Goal: Task Accomplishment & Management: Manage account settings

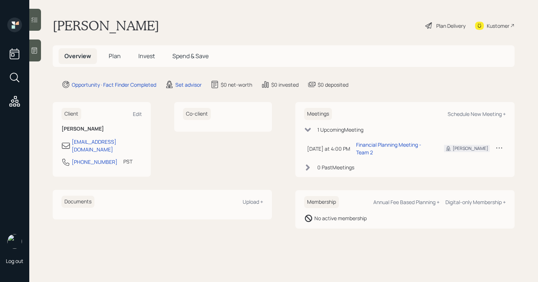
click at [41, 53] on div at bounding box center [35, 51] width 12 height 22
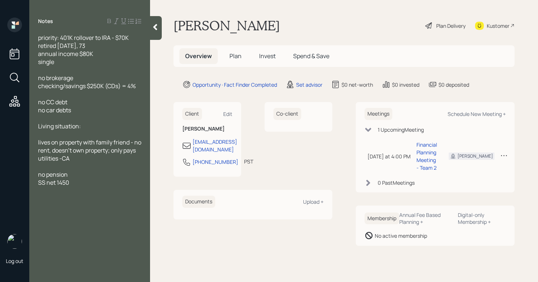
click at [235, 57] on span "Plan" at bounding box center [235, 56] width 12 height 8
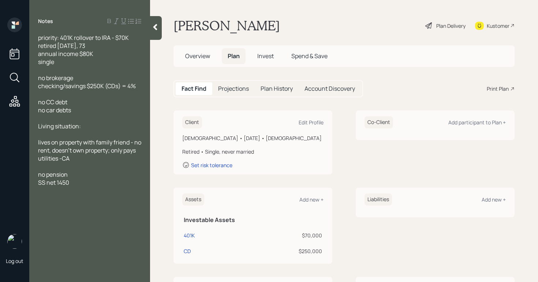
click at [185, 61] on h5 "Overview" at bounding box center [197, 56] width 37 height 16
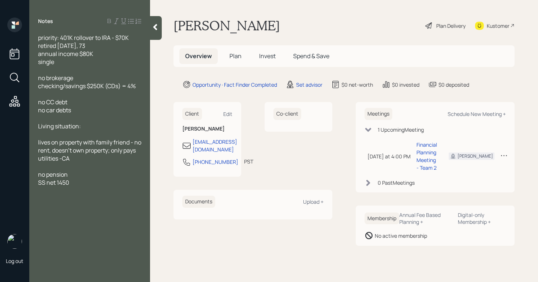
click at [186, 60] on h5 "Overview" at bounding box center [198, 56] width 38 height 16
click at [299, 82] on div "Set advisor" at bounding box center [309, 85] width 26 height 8
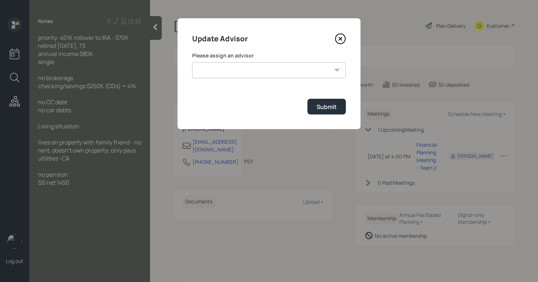
click at [301, 72] on select "[PERSON_NAME] [PERSON_NAME] End [PERSON_NAME] [PERSON_NAME] [PERSON_NAME] [PERS…" at bounding box center [269, 70] width 154 height 16
select select "b1d8ea90-abcc-42aa-86cc-4f33a132aacc"
click at [192, 62] on select "[PERSON_NAME] [PERSON_NAME] End [PERSON_NAME] [PERSON_NAME] [PERSON_NAME] [PERS…" at bounding box center [269, 70] width 154 height 16
click at [319, 109] on div "Submit" at bounding box center [326, 107] width 20 height 8
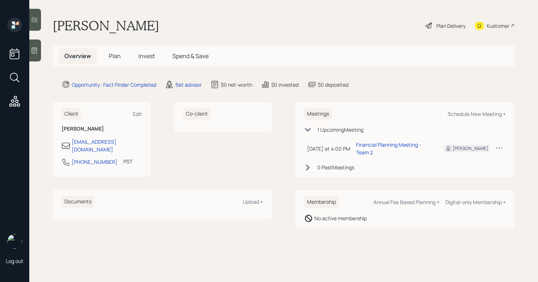
click at [458, 29] on div "Plan Delivery" at bounding box center [450, 26] width 29 height 8
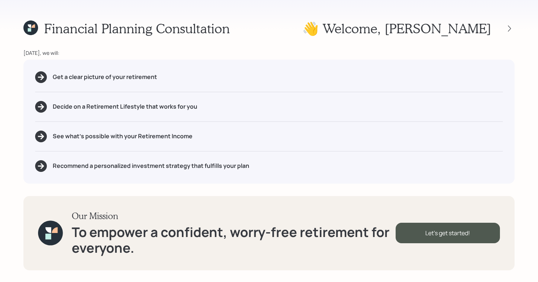
click at [515, 28] on div "Financial Planning Consultation 👋 Welcome , [PERSON_NAME] [DATE], we will: Get …" at bounding box center [269, 141] width 538 height 282
click at [509, 31] on icon at bounding box center [509, 28] width 7 height 7
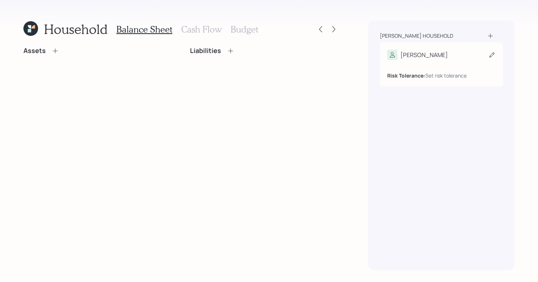
click at [493, 55] on icon at bounding box center [491, 54] width 5 height 5
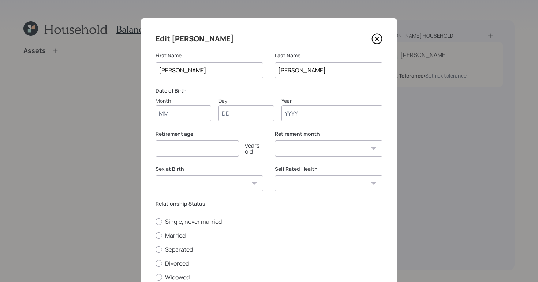
click at [340, 110] on input "Year" at bounding box center [331, 113] width 101 height 16
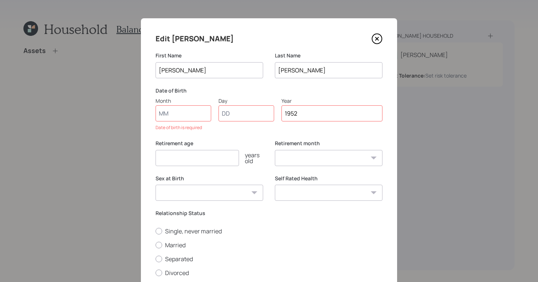
type input "1952"
click at [177, 114] on input "Month" at bounding box center [183, 113] width 56 height 16
type input "01"
select select "1"
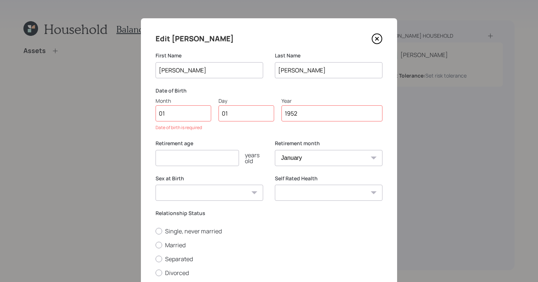
click at [225, 161] on div "Retirement age years old" at bounding box center [209, 157] width 108 height 35
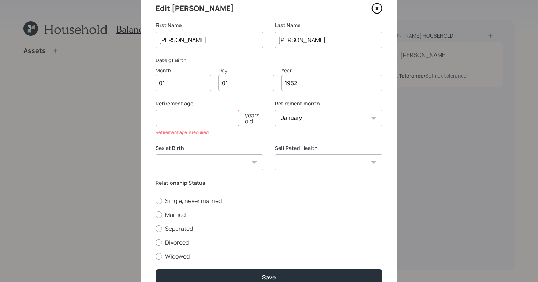
scroll to position [64, 0]
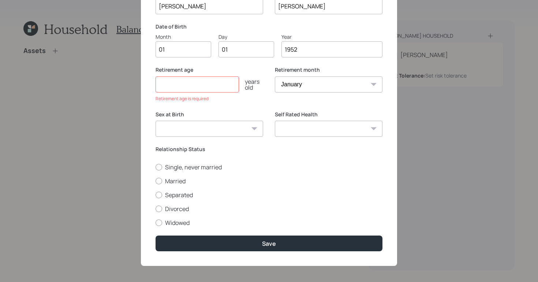
click at [149, 168] on div "Edit Paul First Name Paul Last Name Elliott Date of Birth Month 01 Day 01 Year …" at bounding box center [269, 110] width 256 height 312
click at [155, 168] on div at bounding box center [158, 167] width 7 height 7
click at [155, 167] on input "Single, never married" at bounding box center [155, 167] width 0 height 0
radio input "true"
click at [205, 89] on input "number" at bounding box center [196, 84] width 83 height 16
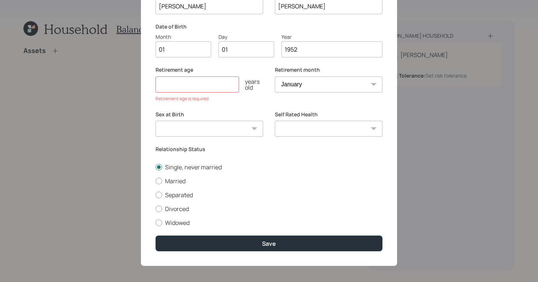
click at [205, 82] on input "number" at bounding box center [196, 84] width 83 height 16
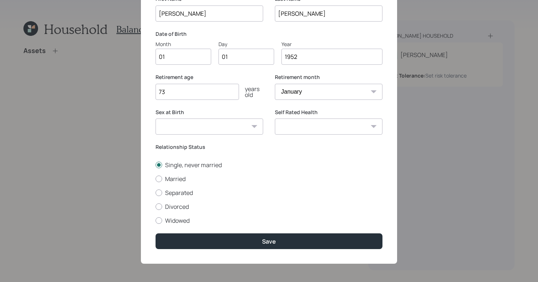
type input "73"
click at [242, 124] on select "Male Female Other / Prefer not to say" at bounding box center [209, 127] width 108 height 16
click at [155, 119] on select "Male Female Other / Prefer not to say" at bounding box center [209, 127] width 108 height 16
click at [248, 127] on select "Male Female Other / Prefer not to say" at bounding box center [209, 127] width 108 height 16
select select "male"
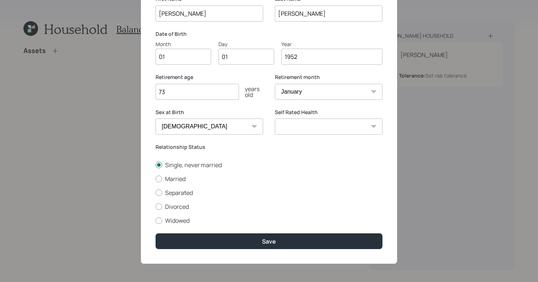
click at [155, 119] on select "Male Female Other / Prefer not to say" at bounding box center [209, 127] width 108 height 16
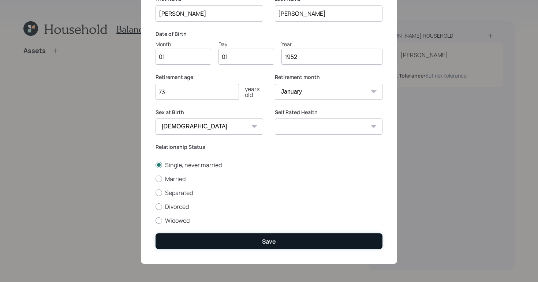
click at [292, 236] on button "Save" at bounding box center [268, 241] width 227 height 16
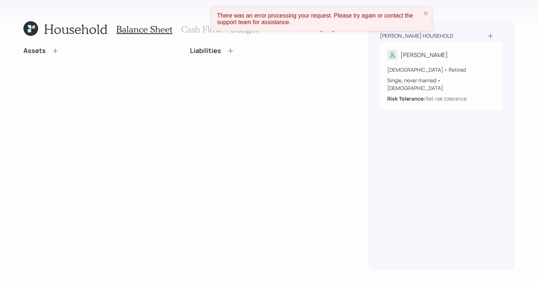
click at [191, 30] on h3 "Cash Flow" at bounding box center [201, 29] width 41 height 11
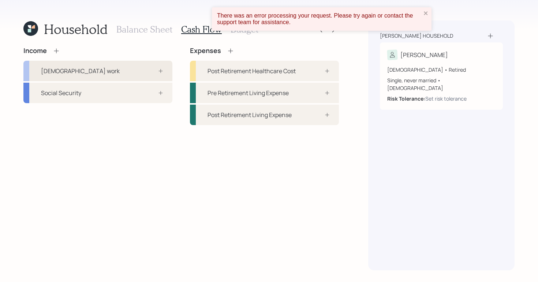
click at [108, 74] on div "[DEMOGRAPHIC_DATA] work" at bounding box center [97, 71] width 149 height 20
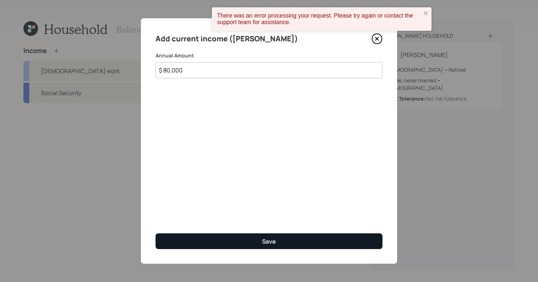
type input "$ 80,000"
click at [252, 240] on button "Save" at bounding box center [268, 241] width 227 height 16
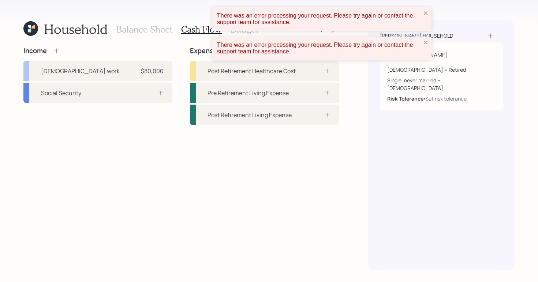
click at [135, 26] on h3 "Balance Sheet" at bounding box center [144, 29] width 56 height 11
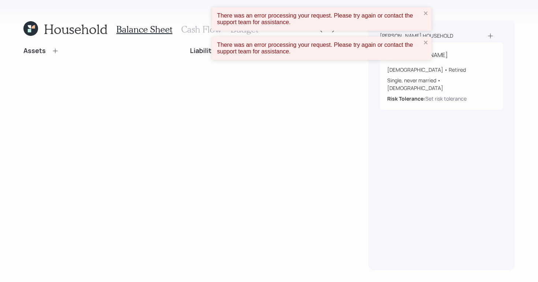
click at [56, 47] on div "Assets" at bounding box center [40, 51] width 35 height 8
click at [54, 48] on icon at bounding box center [55, 50] width 7 height 7
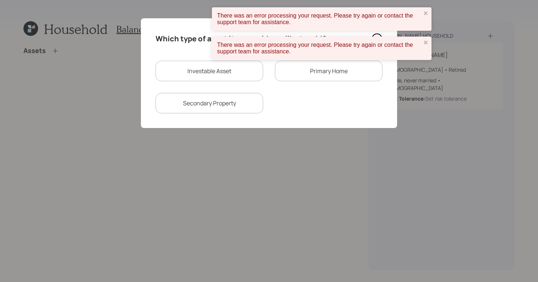
click at [196, 85] on div "Investable Asset Primary Home Secondary Property" at bounding box center [268, 87] width 227 height 53
click at [199, 77] on div "Investable Asset" at bounding box center [209, 71] width 108 height 20
select select "taxable"
select select "balanced"
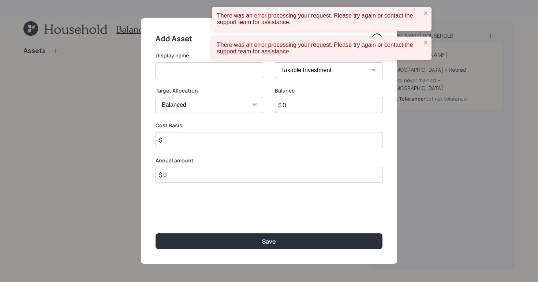
click at [198, 72] on input at bounding box center [209, 70] width 108 height 16
type input "401K"
click at [355, 71] on select "SEP IRA IRA Roth IRA 401(k) Roth 401(k) 403(b) Roth 403(b) 457(b) Roth 457(b) H…" at bounding box center [329, 70] width 108 height 16
select select "company_sponsored"
click at [275, 62] on select "SEP IRA IRA Roth IRA 401(k) Roth 401(k) 403(b) Roth 403(b) 457(b) Roth 457(b) H…" at bounding box center [329, 70] width 108 height 16
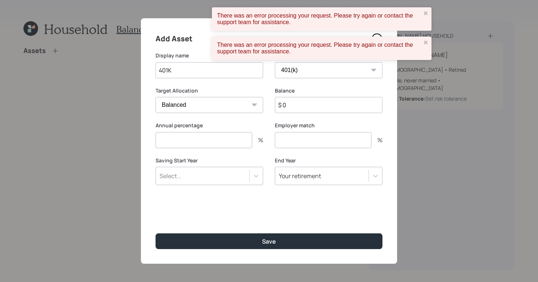
click at [310, 98] on input "$ 0" at bounding box center [329, 105] width 108 height 16
type input "$ 70,000"
click at [229, 146] on input "number" at bounding box center [203, 140] width 97 height 16
type input "0"
click at [303, 130] on div "Employer match %" at bounding box center [329, 135] width 108 height 26
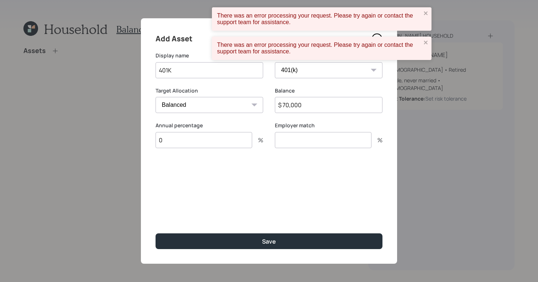
click at [304, 137] on input "number" at bounding box center [323, 140] width 97 height 16
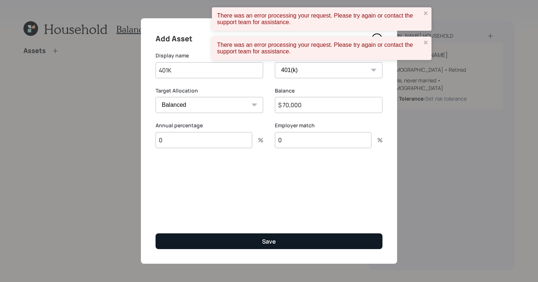
type input "0"
click at [288, 243] on button "Save" at bounding box center [268, 241] width 227 height 16
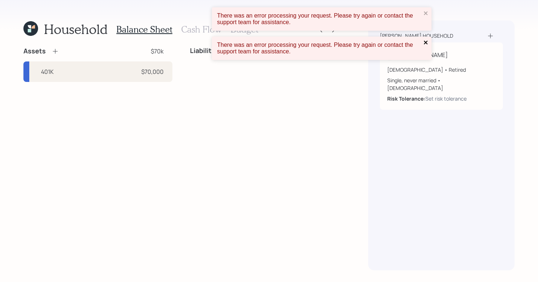
click at [428, 42] on icon "close" at bounding box center [425, 43] width 5 height 6
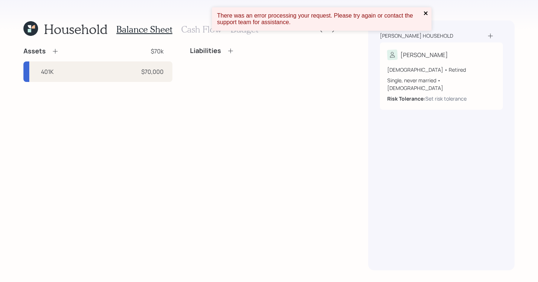
click at [428, 13] on icon "close" at bounding box center [425, 13] width 5 height 6
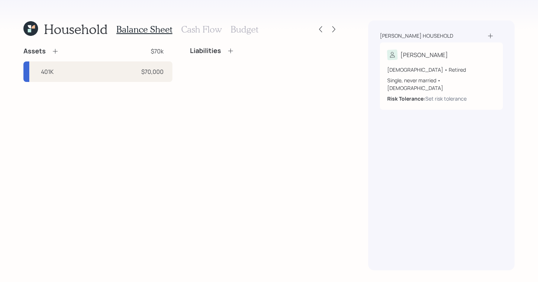
click at [202, 30] on h3 "Cash Flow" at bounding box center [201, 29] width 41 height 11
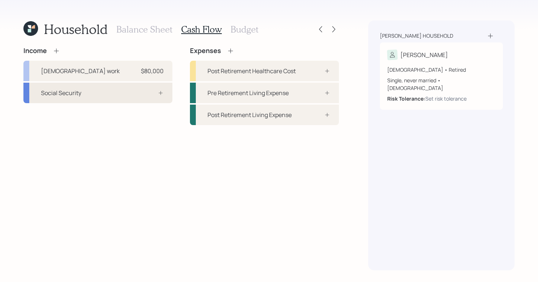
click at [98, 86] on div "Social Security" at bounding box center [97, 93] width 149 height 20
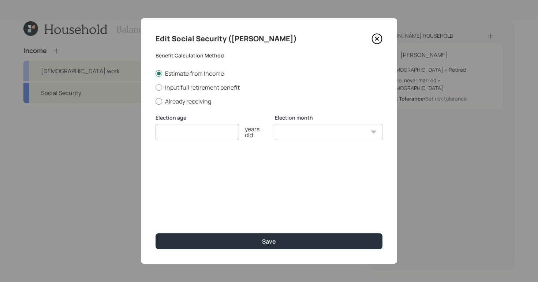
click at [162, 100] on label "Already receiving" at bounding box center [268, 101] width 227 height 8
click at [155, 101] on input "Already receiving" at bounding box center [155, 101] width 0 height 0
radio input "true"
click at [185, 133] on input "number" at bounding box center [196, 132] width 83 height 16
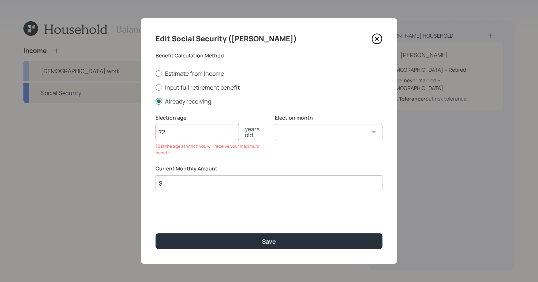
type input "72"
click at [334, 140] on select "January February March April May June July August September October November De…" at bounding box center [329, 132] width 108 height 16
click at [190, 190] on input "$" at bounding box center [268, 183] width 227 height 16
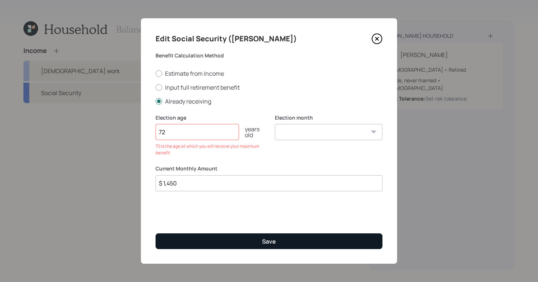
type input "$ 1,450"
click at [263, 237] on div "Save" at bounding box center [269, 241] width 14 height 8
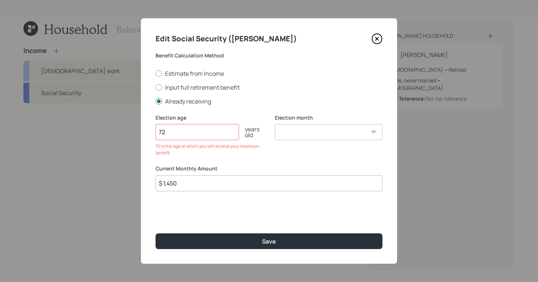
click at [185, 141] on div "Election age 72 years old 70 is the age at which you will receive your maximum …" at bounding box center [209, 135] width 108 height 42
drag, startPoint x: 189, startPoint y: 136, endPoint x: 117, endPoint y: 123, distance: 72.9
click at [112, 126] on div "Edit Social Security (Paul) Benefit Calculation Method Estimate from Income Inp…" at bounding box center [269, 141] width 538 height 282
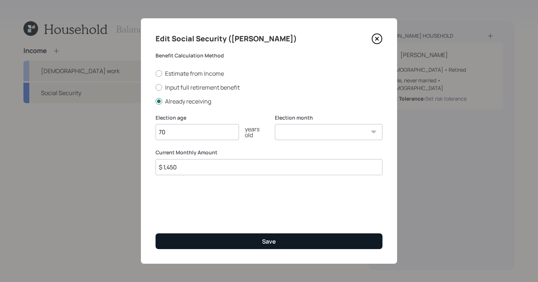
type input "70"
click at [317, 240] on button "Save" at bounding box center [268, 241] width 227 height 16
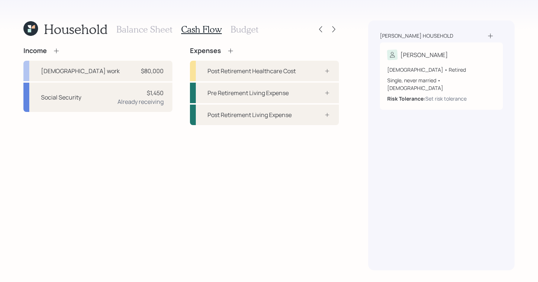
click at [135, 30] on h3 "Balance Sheet" at bounding box center [144, 29] width 56 height 11
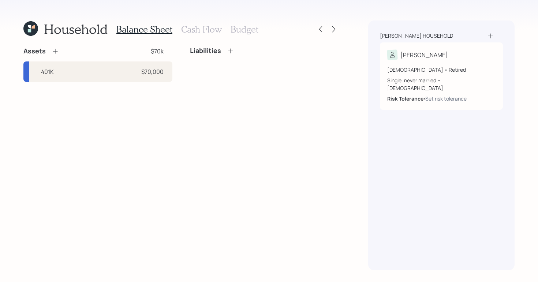
click at [60, 51] on div "Assets $70k" at bounding box center [97, 51] width 149 height 9
click at [56, 50] on icon at bounding box center [55, 51] width 7 height 7
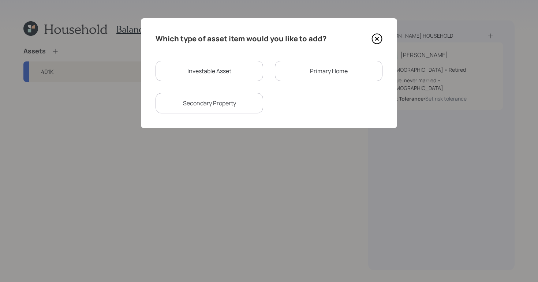
click at [209, 67] on div "Investable Asset" at bounding box center [209, 71] width 108 height 20
select select "taxable"
select select "balanced"
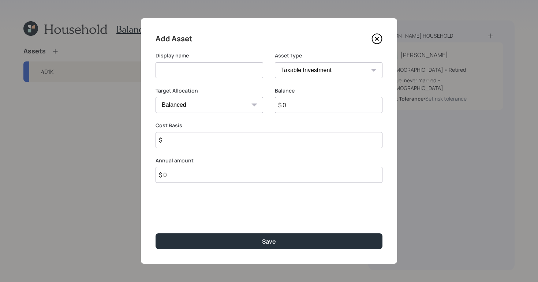
click at [196, 60] on div "Display name" at bounding box center [209, 65] width 108 height 26
click at [202, 67] on input at bounding box center [209, 70] width 108 height 16
type input "h"
type input "c"
type input "CD"
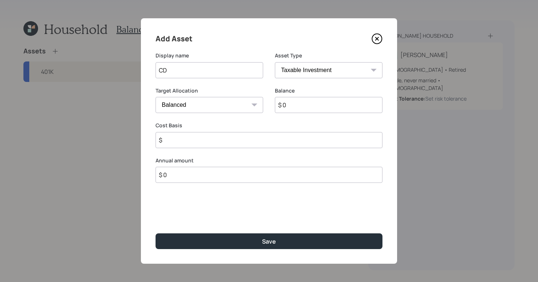
click at [251, 102] on select "Cash Conservative Balanced Aggressive" at bounding box center [209, 105] width 108 height 16
select select "conservative"
click at [155, 97] on select "Cash Conservative Balanced Aggressive" at bounding box center [209, 105] width 108 height 16
click at [323, 103] on input "$ 0" at bounding box center [329, 105] width 108 height 16
type input "$ 250,000"
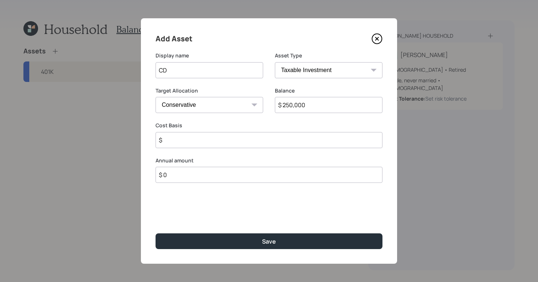
click at [246, 132] on input "$" at bounding box center [268, 140] width 227 height 16
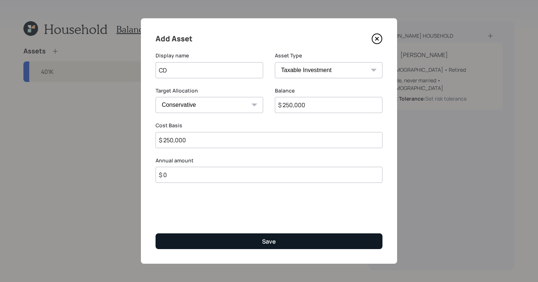
type input "$ 250,000"
click at [279, 249] on div "Add Asset Display name CD Asset Type SEP IRA IRA Roth IRA 401(k) Roth 401(k) 40…" at bounding box center [269, 140] width 256 height 245
click at [279, 247] on button "Save" at bounding box center [268, 241] width 227 height 16
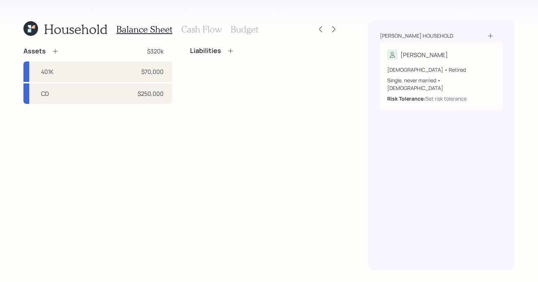
click at [53, 53] on icon at bounding box center [55, 51] width 7 height 7
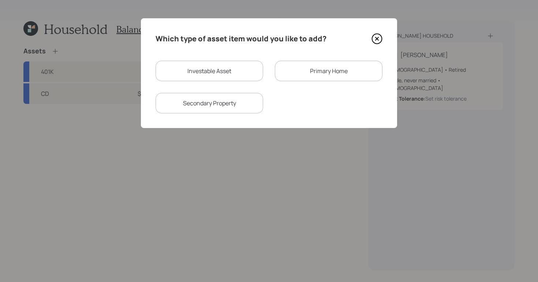
click at [174, 72] on div "Investable Asset" at bounding box center [209, 71] width 108 height 20
select select "taxable"
select select "balanced"
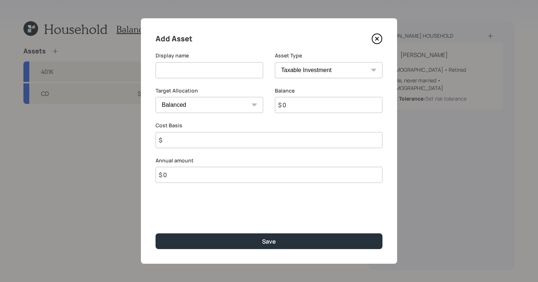
click at [220, 70] on input at bounding box center [209, 70] width 108 height 16
type input "checking/savings"
click at [316, 74] on select "SEP IRA IRA Roth IRA 401(k) Roth 401(k) 403(b) Roth 403(b) 457(b) Roth 457(b) H…" at bounding box center [329, 70] width 108 height 16
select select "cash"
click at [275, 62] on select "SEP IRA IRA Roth IRA 401(k) Roth 401(k) 403(b) Roth 403(b) 457(b) Roth 457(b) H…" at bounding box center [329, 70] width 108 height 16
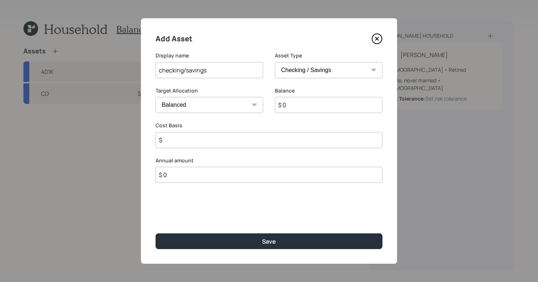
type input "$"
click at [312, 109] on input "$ 0" at bounding box center [268, 105] width 227 height 16
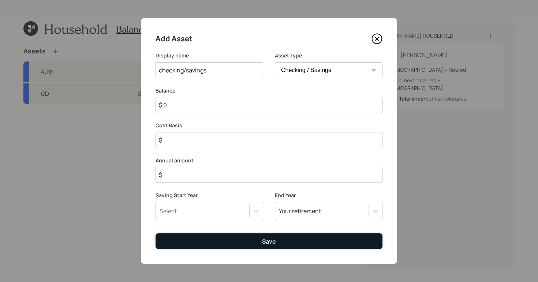
click at [273, 245] on button "Save" at bounding box center [268, 241] width 227 height 16
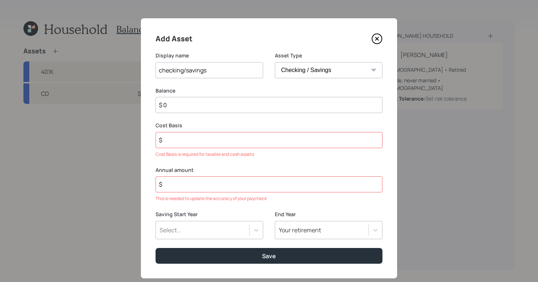
click at [201, 137] on input "$" at bounding box center [268, 140] width 227 height 16
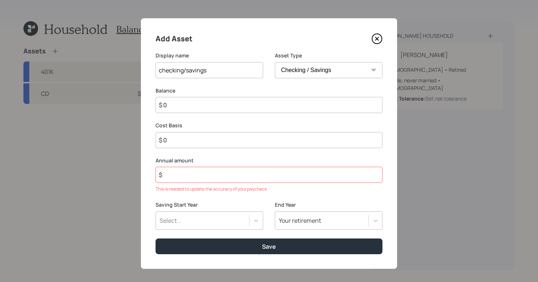
type input "$ 0"
click at [222, 174] on input "$" at bounding box center [268, 175] width 227 height 16
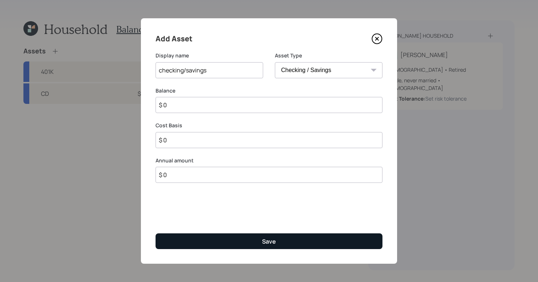
type input "$ 0"
click at [281, 242] on button "Save" at bounding box center [268, 241] width 227 height 16
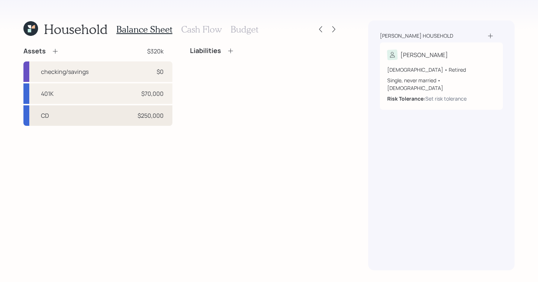
click at [141, 107] on div "CD $250,000" at bounding box center [97, 115] width 149 height 20
select select "taxable"
select select "conservative"
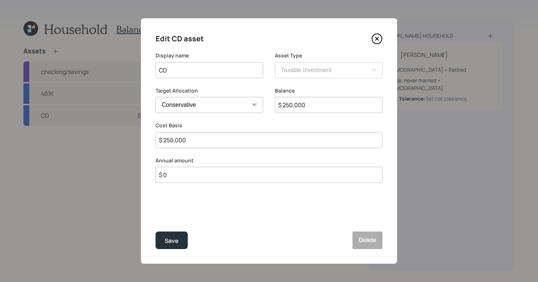
drag, startPoint x: 225, startPoint y: 139, endPoint x: 116, endPoint y: 97, distance: 116.9
click at [103, 114] on div "Edit CD asset Display name CD Asset Type SEP IRA IRA Roth IRA 401(k) Roth 401(k…" at bounding box center [269, 141] width 538 height 282
click at [185, 141] on input "$" at bounding box center [268, 140] width 227 height 16
type input "$ 0"
click at [209, 102] on select "Cash Conservative Balanced Aggressive" at bounding box center [209, 105] width 108 height 16
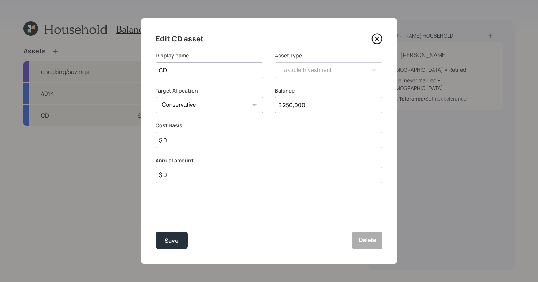
select select "uninvested"
click at [155, 97] on select "Cash Conservative Balanced Aggressive" at bounding box center [209, 105] width 108 height 16
click at [171, 239] on div "Save" at bounding box center [172, 241] width 14 height 10
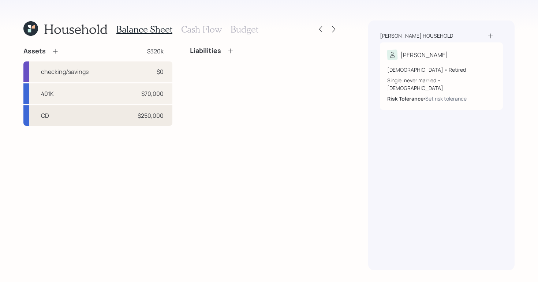
click at [124, 123] on div "CD $250,000" at bounding box center [97, 115] width 149 height 20
select select "taxable"
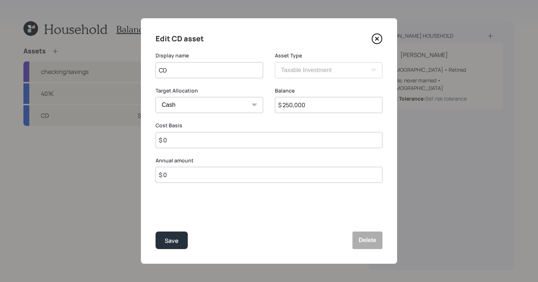
drag, startPoint x: 340, startPoint y: 108, endPoint x: 136, endPoint y: 78, distance: 206.3
click at [138, 80] on div "Edit CD asset Display name CD Asset Type SEP IRA IRA Roth IRA 401(k) Roth 401(k…" at bounding box center [269, 141] width 538 height 282
type input "$"
type input "$ 0"
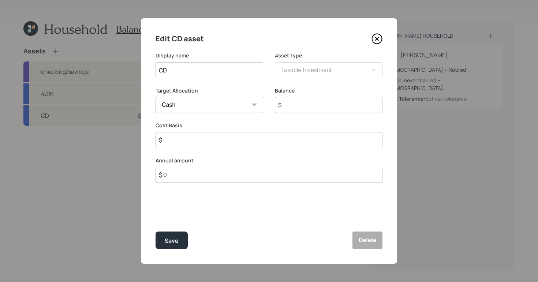
type input "$ 0"
click at [170, 245] on div "Save" at bounding box center [172, 241] width 14 height 10
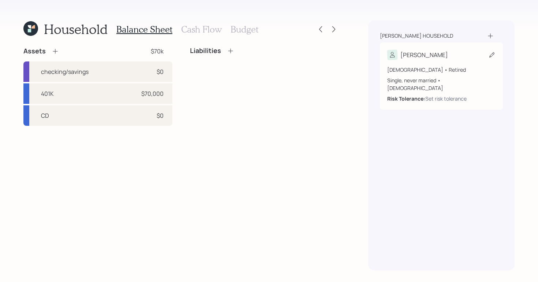
click at [443, 55] on div "Paul" at bounding box center [441, 55] width 108 height 10
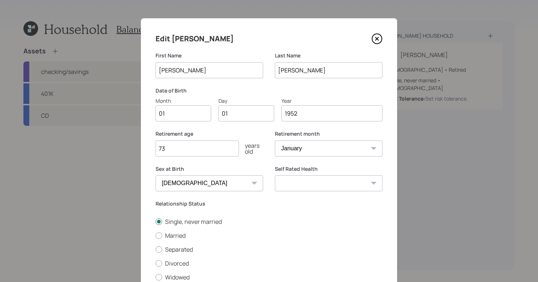
click at [378, 33] on div "Edit Paul" at bounding box center [268, 39] width 227 height 12
click at [378, 38] on icon at bounding box center [376, 38] width 11 height 11
